Goal: Transaction & Acquisition: Subscribe to service/newsletter

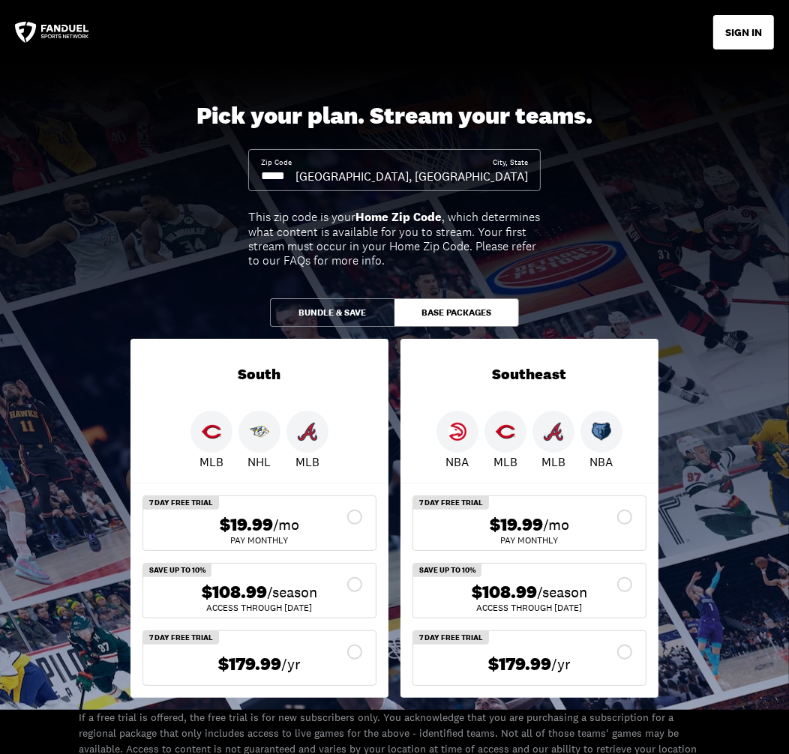
click at [295, 173] on input at bounding box center [278, 176] width 34 height 16
click at [283, 174] on input at bounding box center [278, 176] width 34 height 16
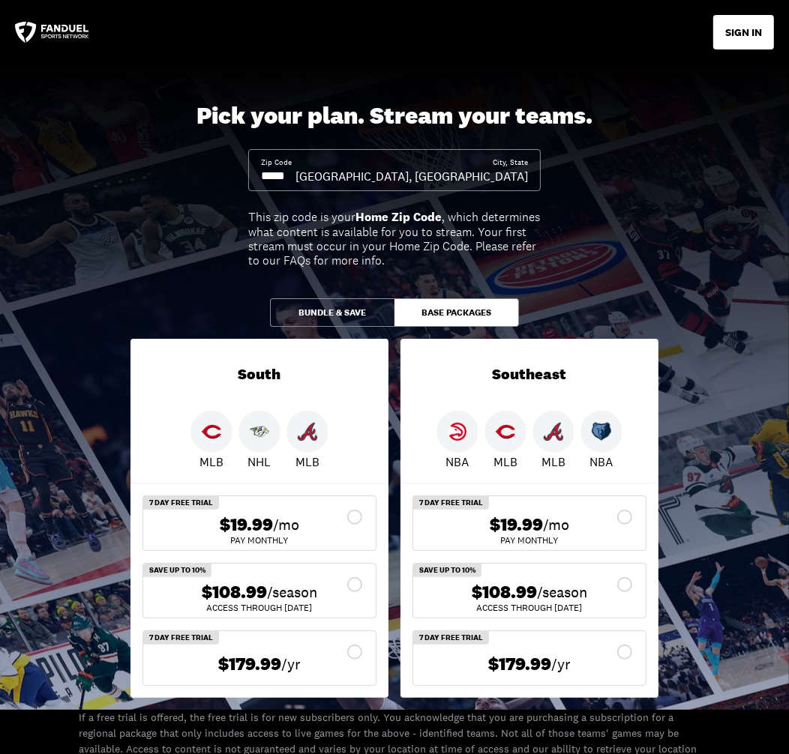
click at [283, 174] on input at bounding box center [278, 176] width 34 height 16
drag, startPoint x: 305, startPoint y: 175, endPoint x: 249, endPoint y: 171, distance: 56.4
click at [249, 171] on div "Zip Code City, State [GEOGRAPHIC_DATA], [GEOGRAPHIC_DATA]" at bounding box center [394, 170] width 292 height 42
drag, startPoint x: 289, startPoint y: 176, endPoint x: 310, endPoint y: 177, distance: 21.0
click at [295, 177] on input at bounding box center [278, 176] width 34 height 16
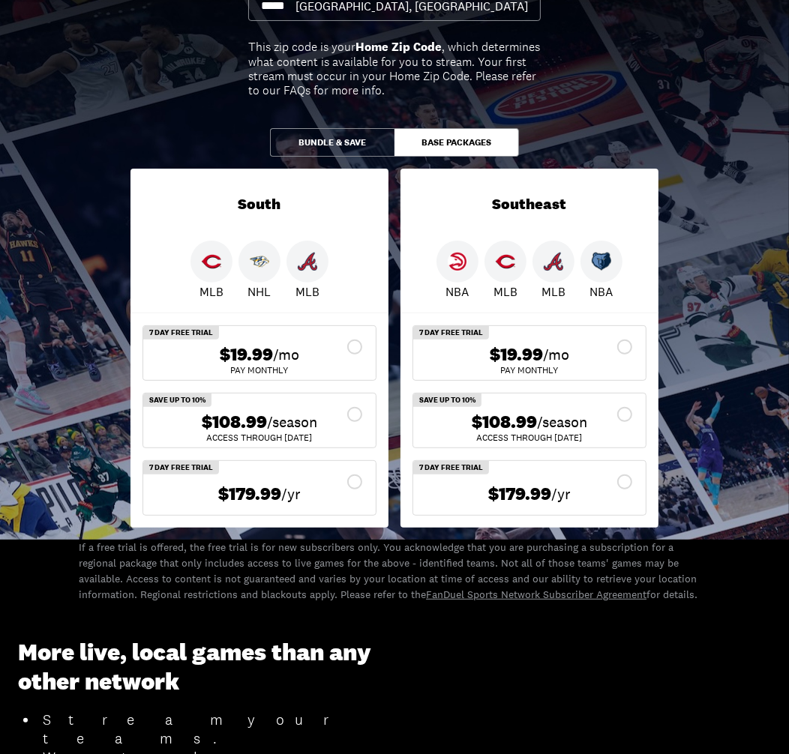
scroll to position [173, 0]
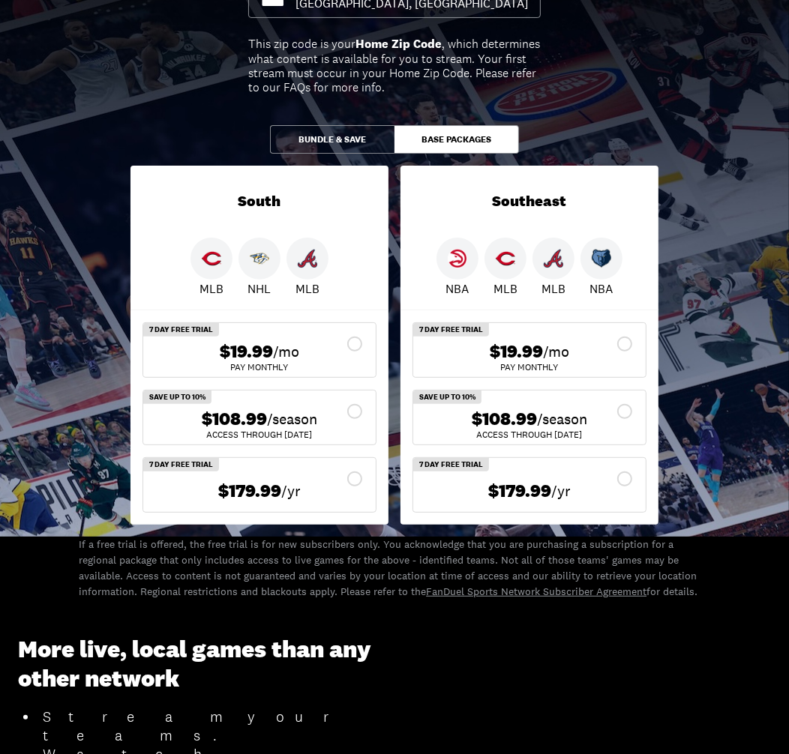
type input "*****"
click at [348, 137] on button "Bundle & Save" at bounding box center [332, 139] width 124 height 28
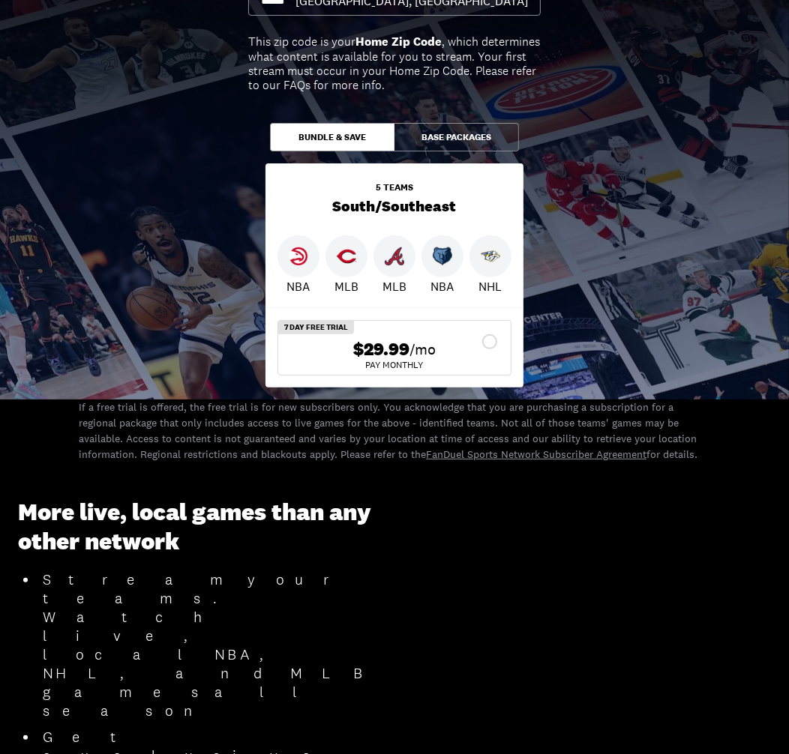
scroll to position [176, 0]
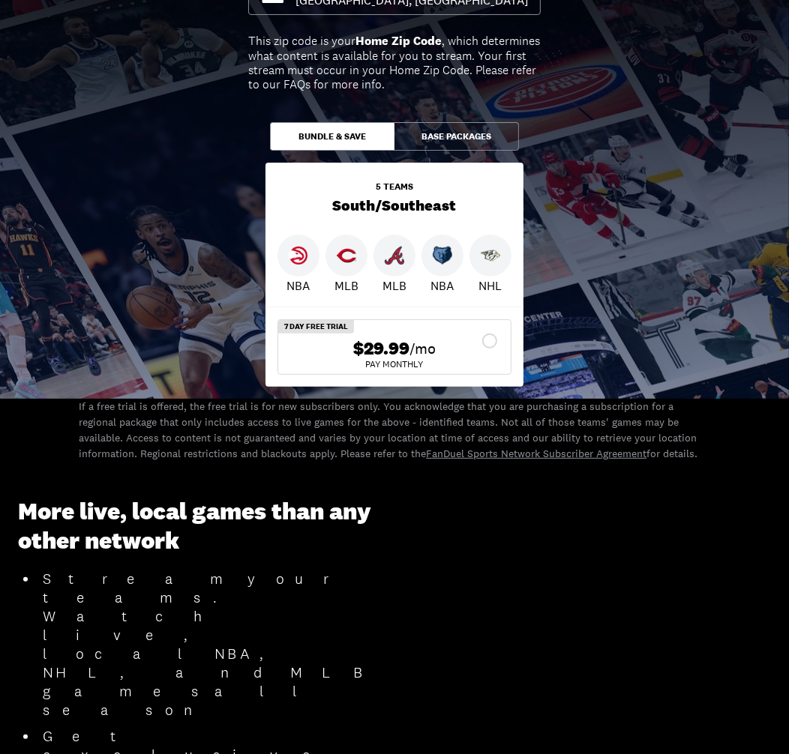
click at [447, 132] on button "Base Packages" at bounding box center [456, 136] width 124 height 28
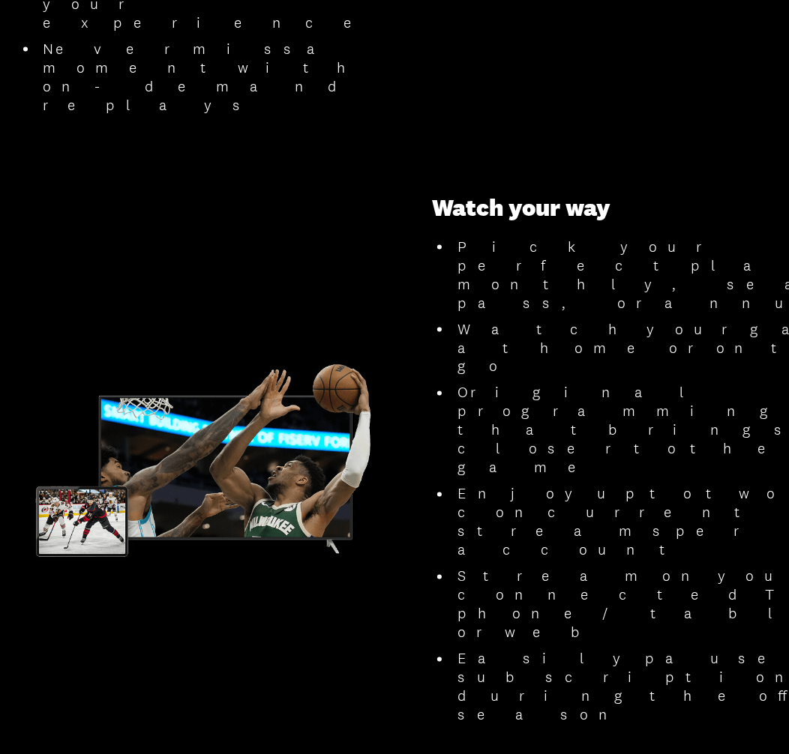
scroll to position [1547, 0]
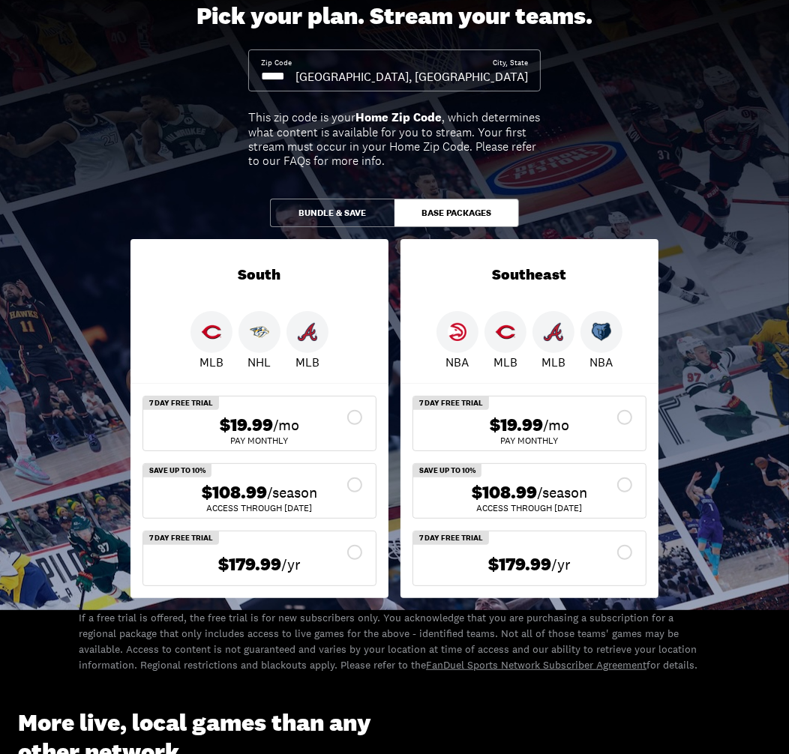
scroll to position [109, 0]
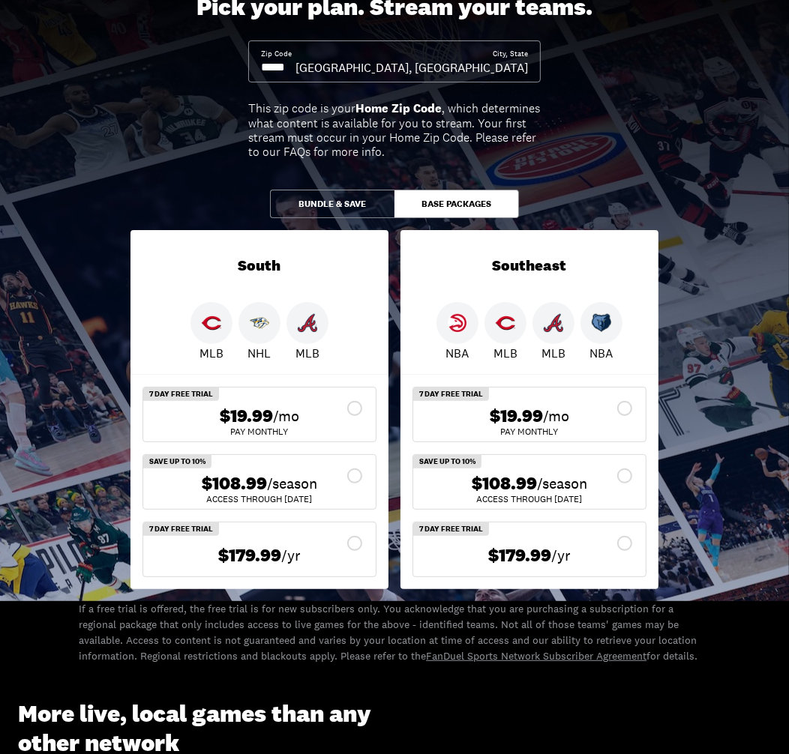
click at [310, 499] on div "ACCESS THROUGH [DATE]" at bounding box center [259, 499] width 208 height 9
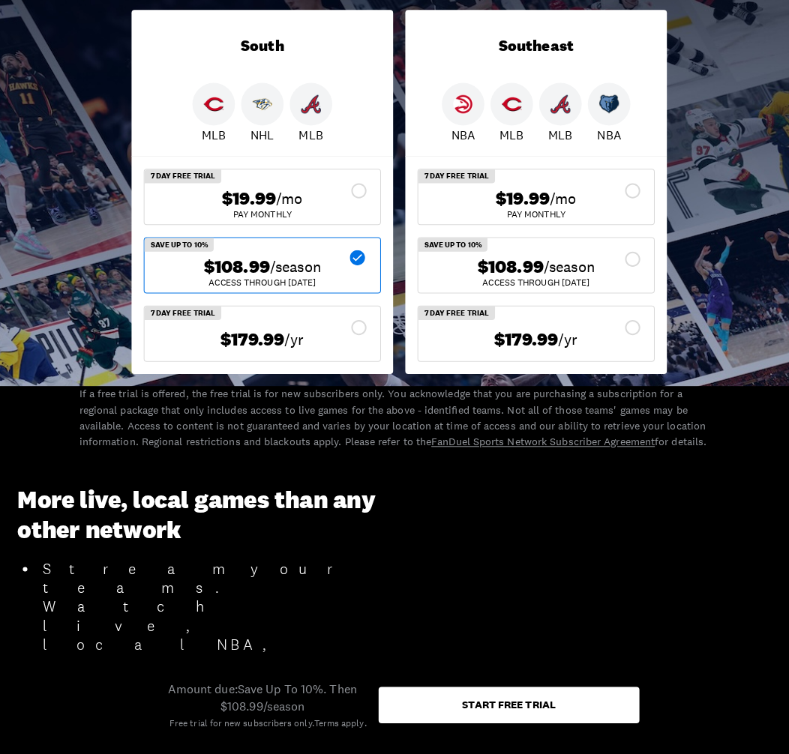
scroll to position [327, 0]
